Goal: Find contact information: Find contact information

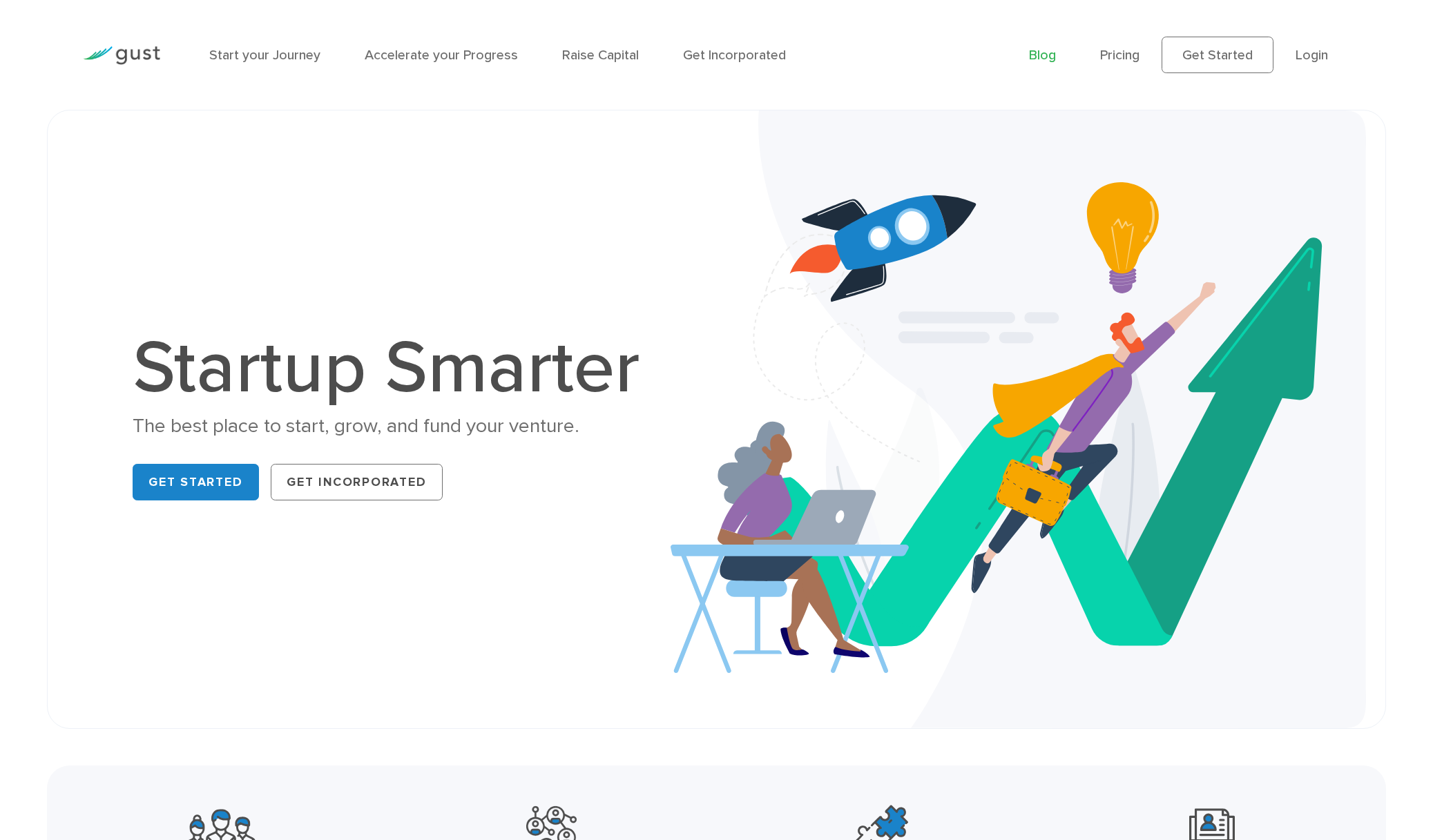
click at [1045, 53] on link "Blog" at bounding box center [1042, 55] width 27 height 16
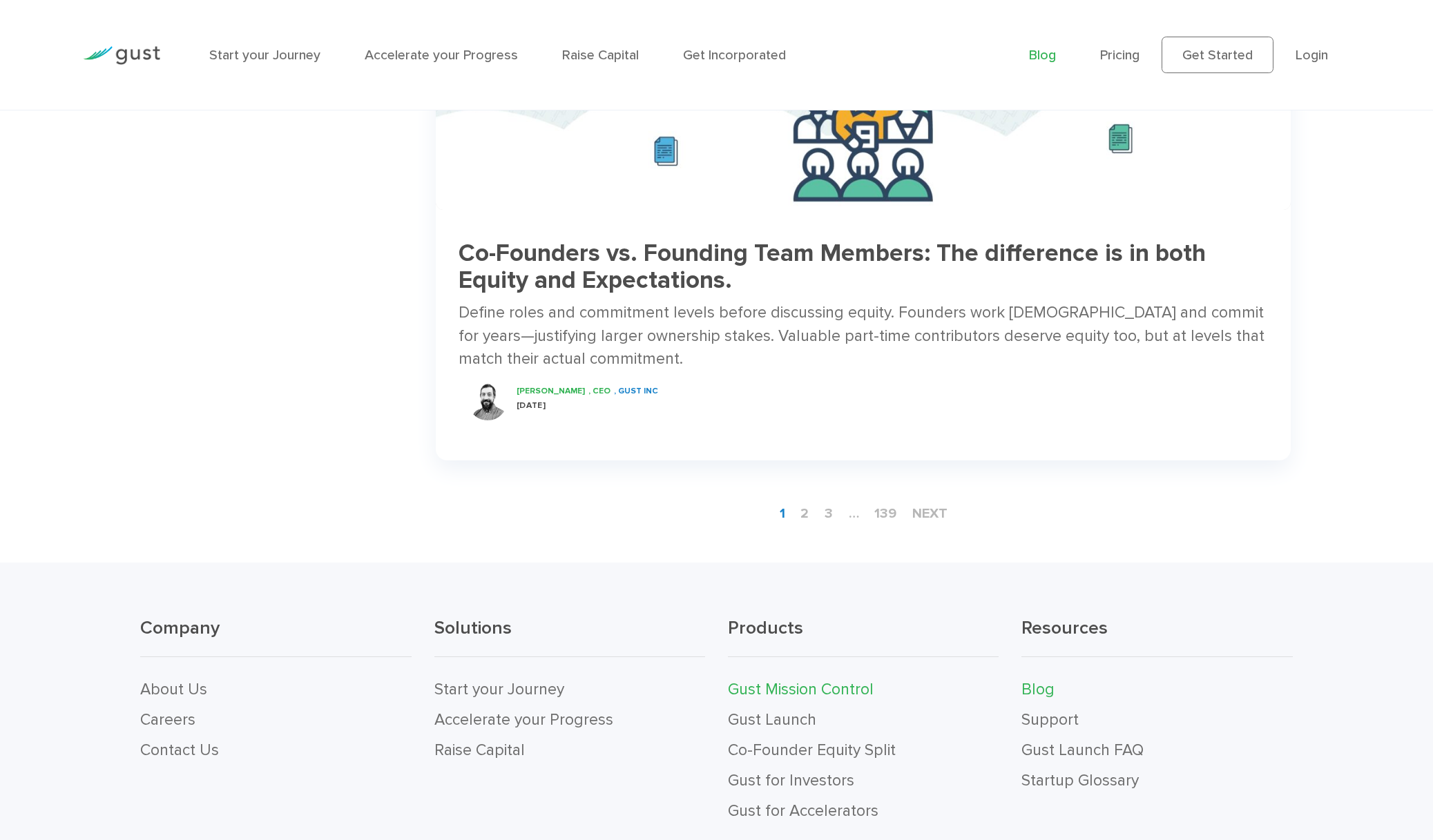
scroll to position [2572, 0]
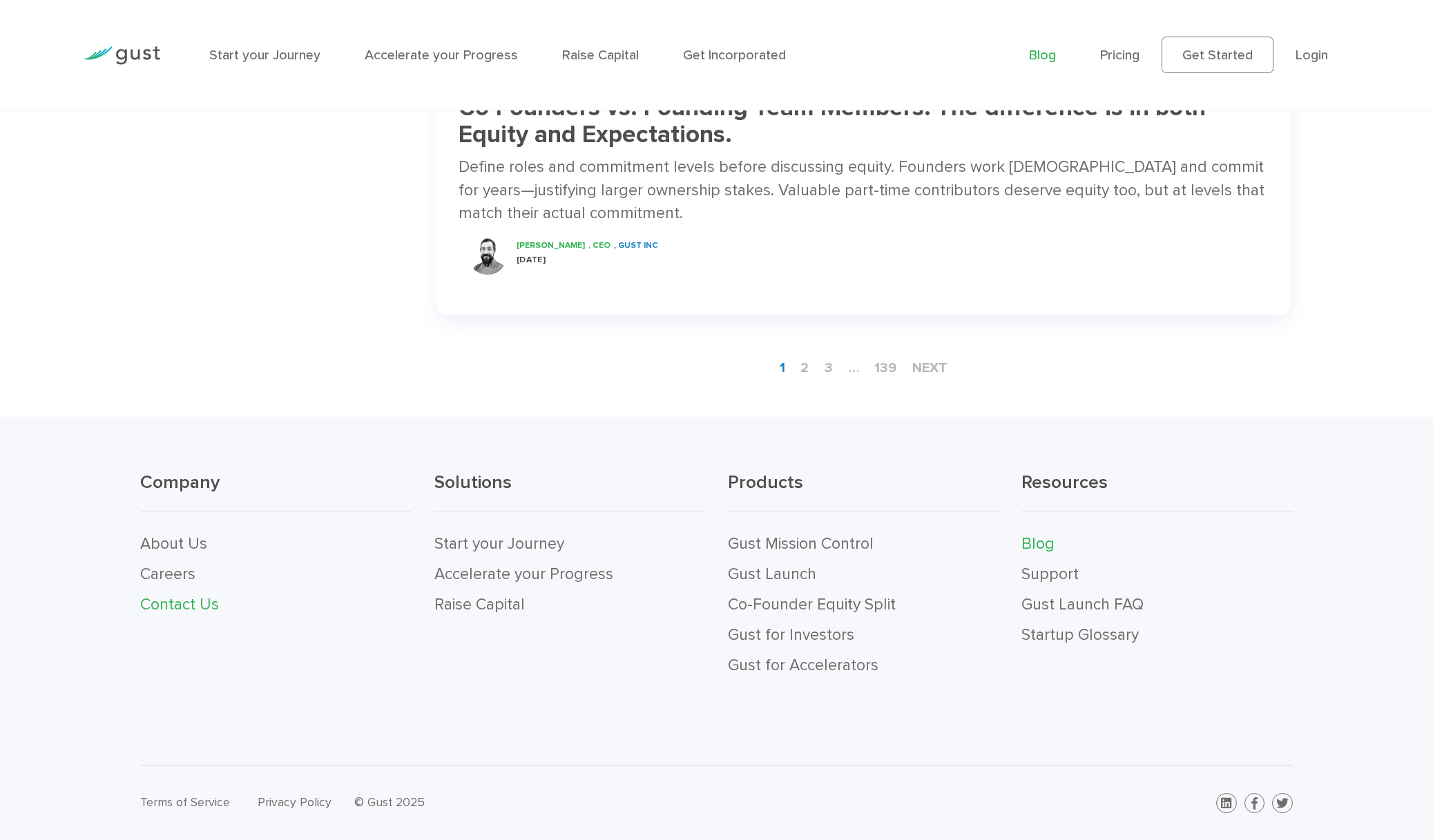
click at [183, 602] on link "Contact Us" at bounding box center [179, 604] width 79 height 19
